Goal: Information Seeking & Learning: Find contact information

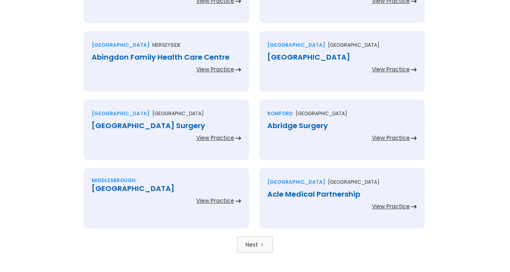
scroll to position [1806, 0]
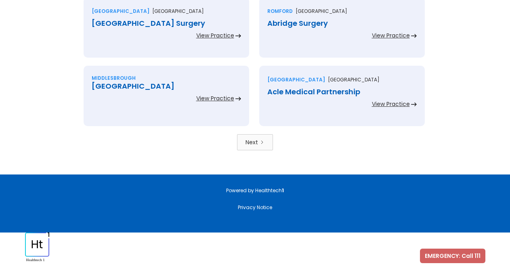
click at [268, 147] on link "Next" at bounding box center [255, 142] width 36 height 16
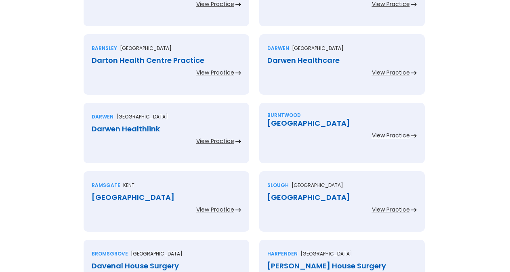
scroll to position [253, 0]
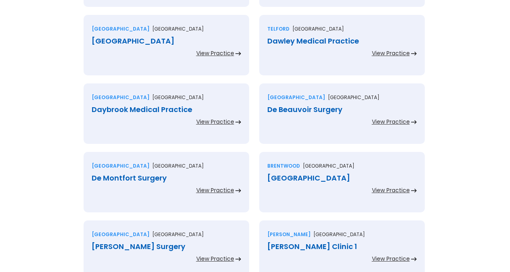
drag, startPoint x: 516, startPoint y: 100, endPoint x: 516, endPoint y: 109, distance: 8.5
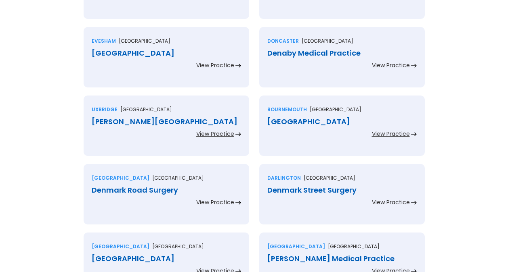
scroll to position [1341, 0]
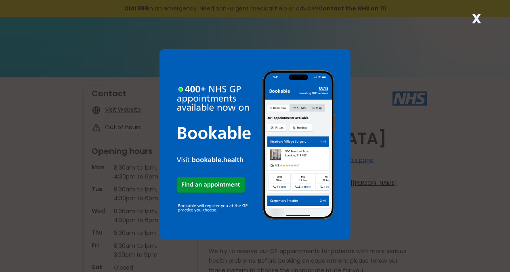
click at [475, 17] on strong "X" at bounding box center [476, 18] width 10 height 19
click at [479, 19] on strong "X" at bounding box center [476, 18] width 10 height 19
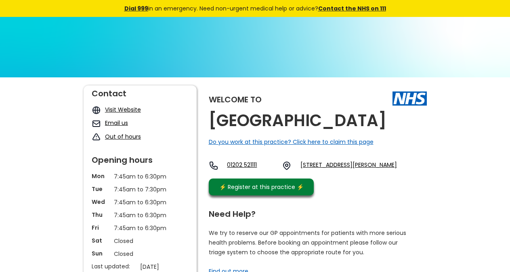
click at [303, 130] on h2 "[GEOGRAPHIC_DATA]" at bounding box center [298, 121] width 178 height 18
drag, startPoint x: 401, startPoint y: 199, endPoint x: 368, endPoint y: 167, distance: 45.7
click at [375, 175] on div "01202 521111 [STREET_ADDRESS][PERSON_NAME]" at bounding box center [303, 168] width 188 height 14
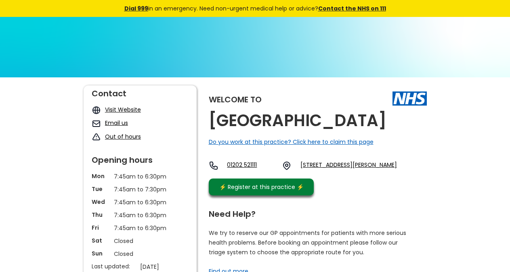
copy link "Bh9 1pb, E"
click at [393, 175] on div "01202 521111 [STREET_ADDRESS][PERSON_NAME]" at bounding box center [303, 168] width 188 height 14
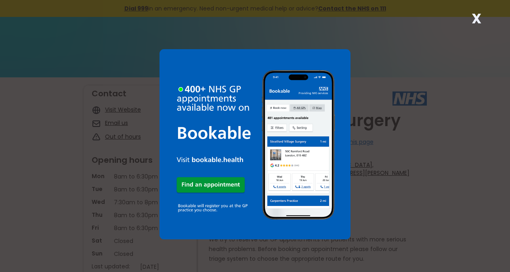
click at [476, 20] on strong "X" at bounding box center [476, 18] width 10 height 19
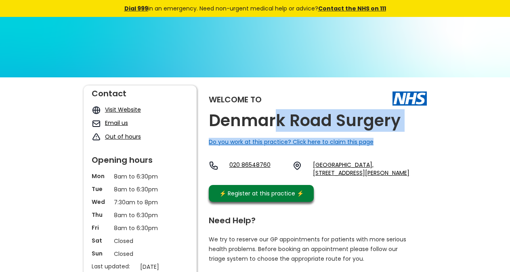
drag, startPoint x: 403, startPoint y: 126, endPoint x: 273, endPoint y: 132, distance: 130.1
click at [273, 132] on div "Welcome to Denmark Road Surgery Do you work at this practice? Click here to cla…" at bounding box center [318, 146] width 218 height 121
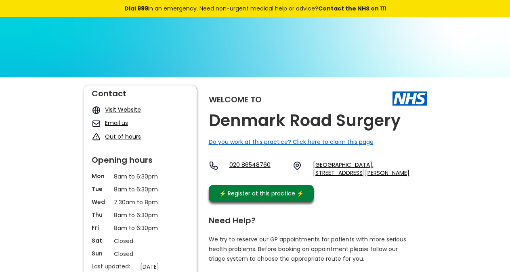
click at [269, 126] on h2 "Denmark Road Surgery" at bounding box center [305, 121] width 192 height 18
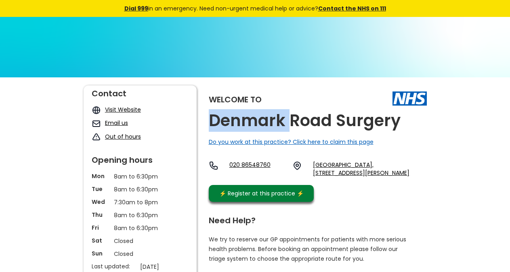
click at [269, 126] on h2 "Denmark Road Surgery" at bounding box center [305, 121] width 192 height 18
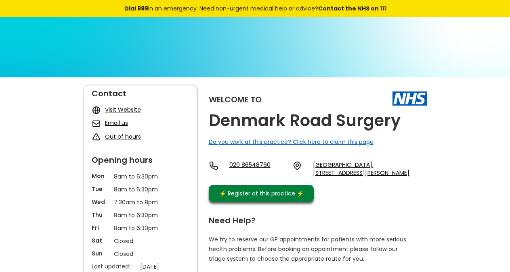
click at [269, 126] on h2 "Denmark Road Surgery" at bounding box center [305, 121] width 192 height 18
drag, startPoint x: 359, startPoint y: 190, endPoint x: 352, endPoint y: 184, distance: 8.9
click at [353, 184] on div "Welcome to Denmark Road Surgery Do you work at this practice? Click here to cla…" at bounding box center [318, 146] width 218 height 121
copy link "Se25 5nt,"
drag, startPoint x: 364, startPoint y: 193, endPoint x: 338, endPoint y: 185, distance: 27.6
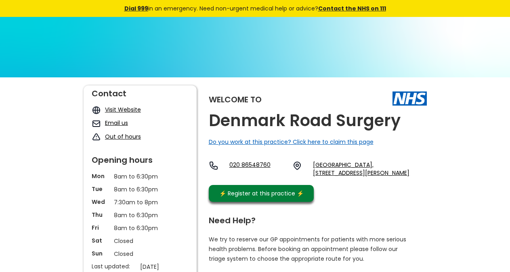
click at [338, 185] on div "Welcome to Denmark Road Surgery Do you work at this practice? Click here to cla…" at bounding box center [318, 146] width 218 height 121
